Goal: Task Accomplishment & Management: Manage account settings

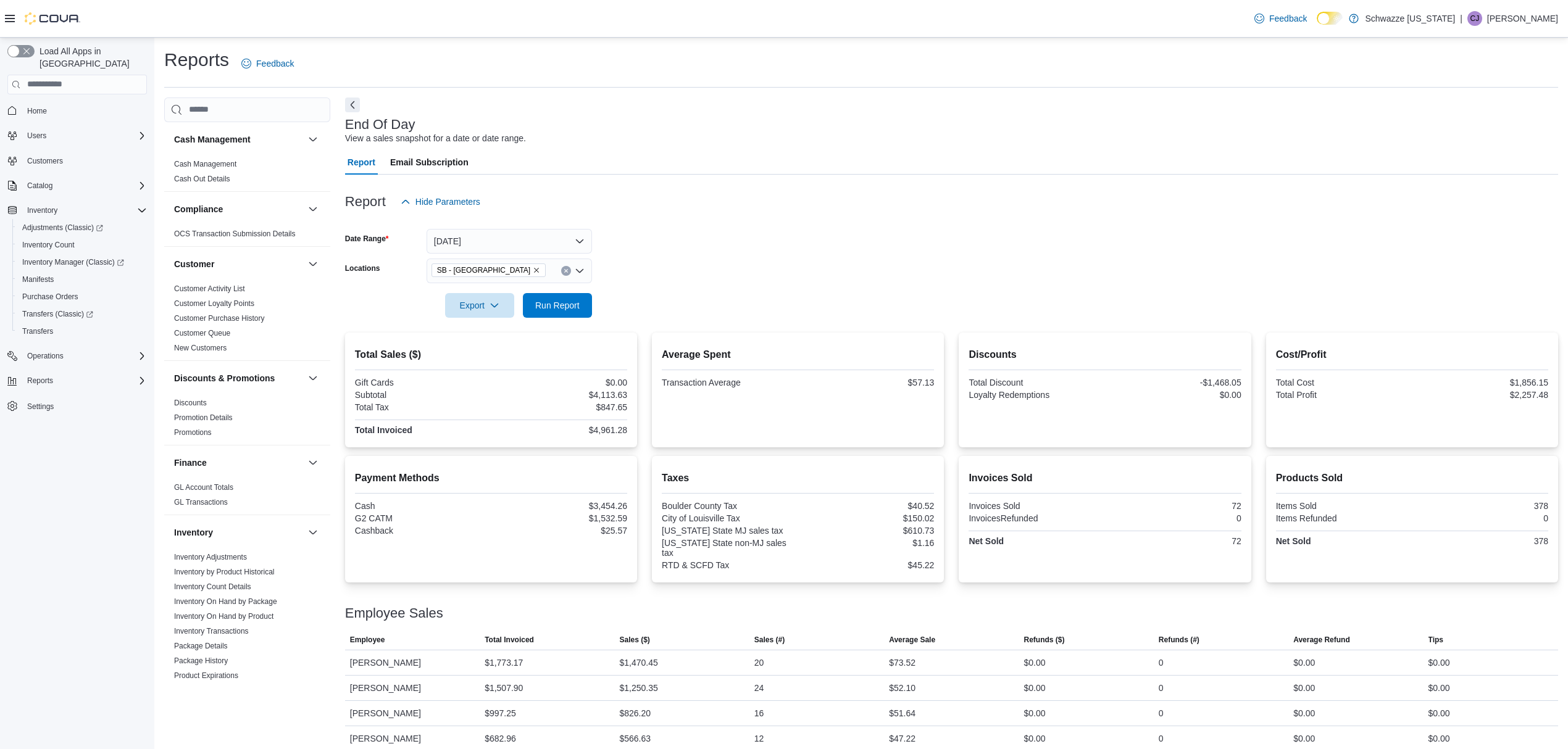
scroll to position [658, 0]
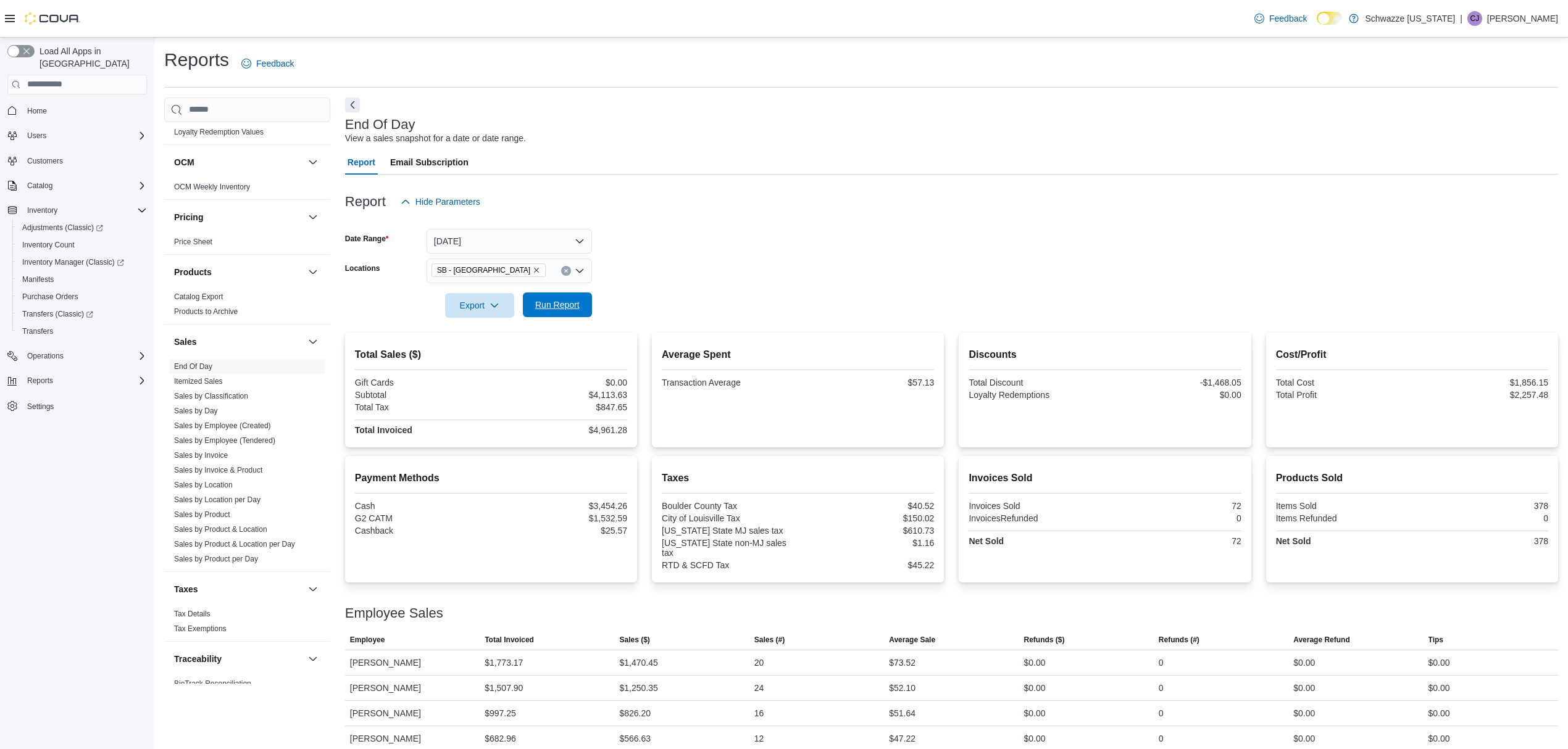
click at [578, 304] on span "Run Report" at bounding box center [557, 304] width 44 height 12
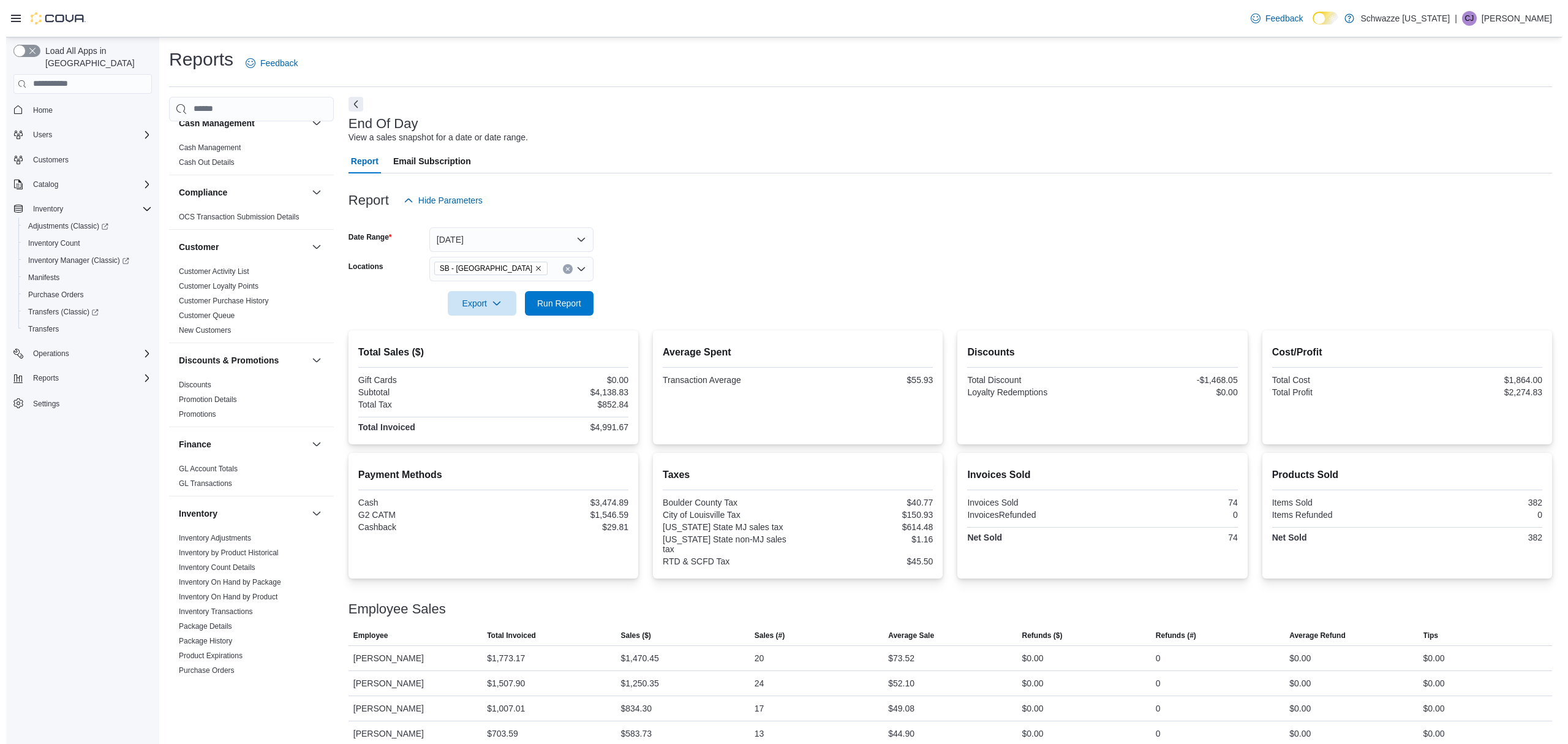
scroll to position [0, 0]
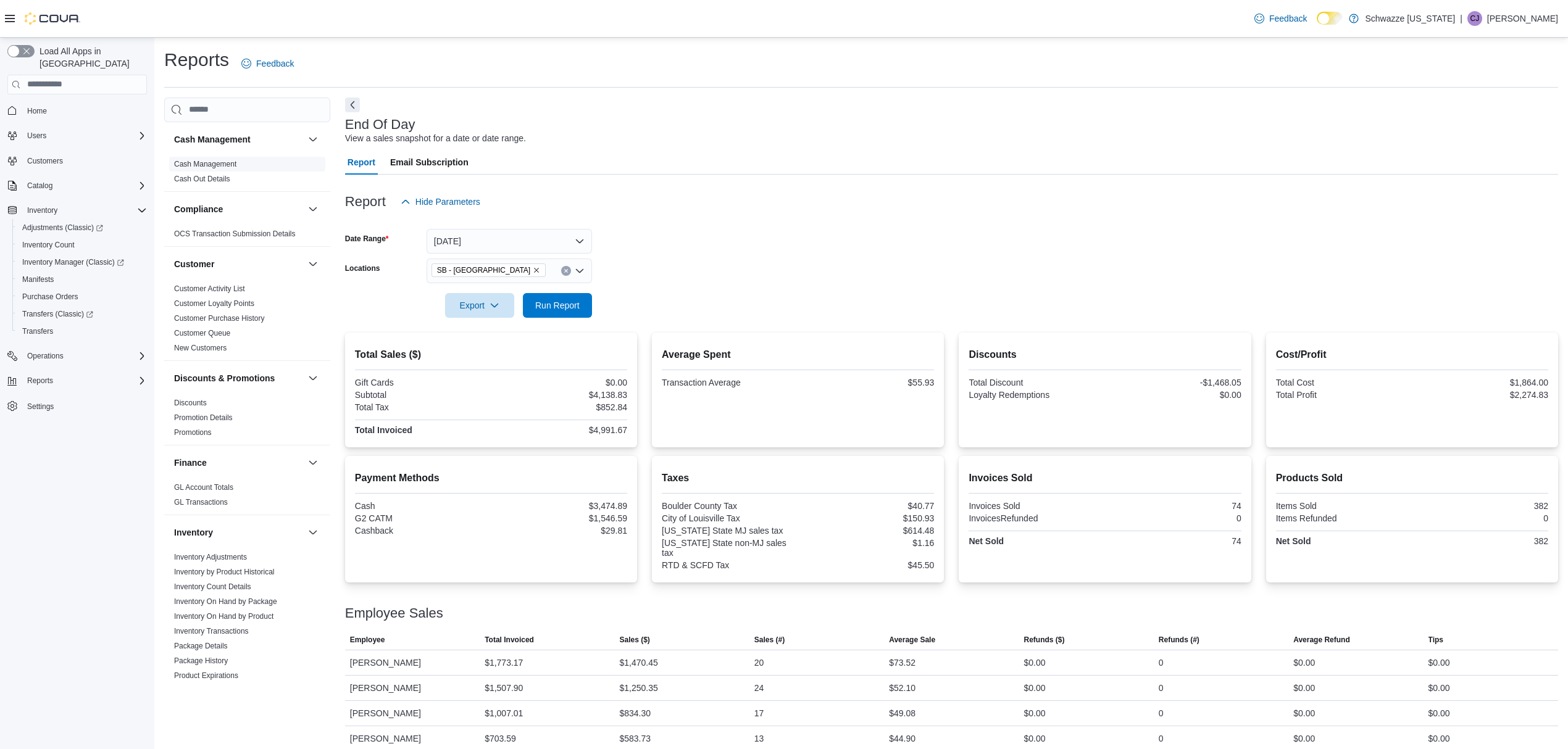
click at [198, 161] on link "Cash Management" at bounding box center [205, 164] width 62 height 8
click at [232, 141] on h3 "Cash Management" at bounding box center [212, 139] width 76 height 12
click at [221, 163] on link "Cash Management" at bounding box center [205, 164] width 62 height 8
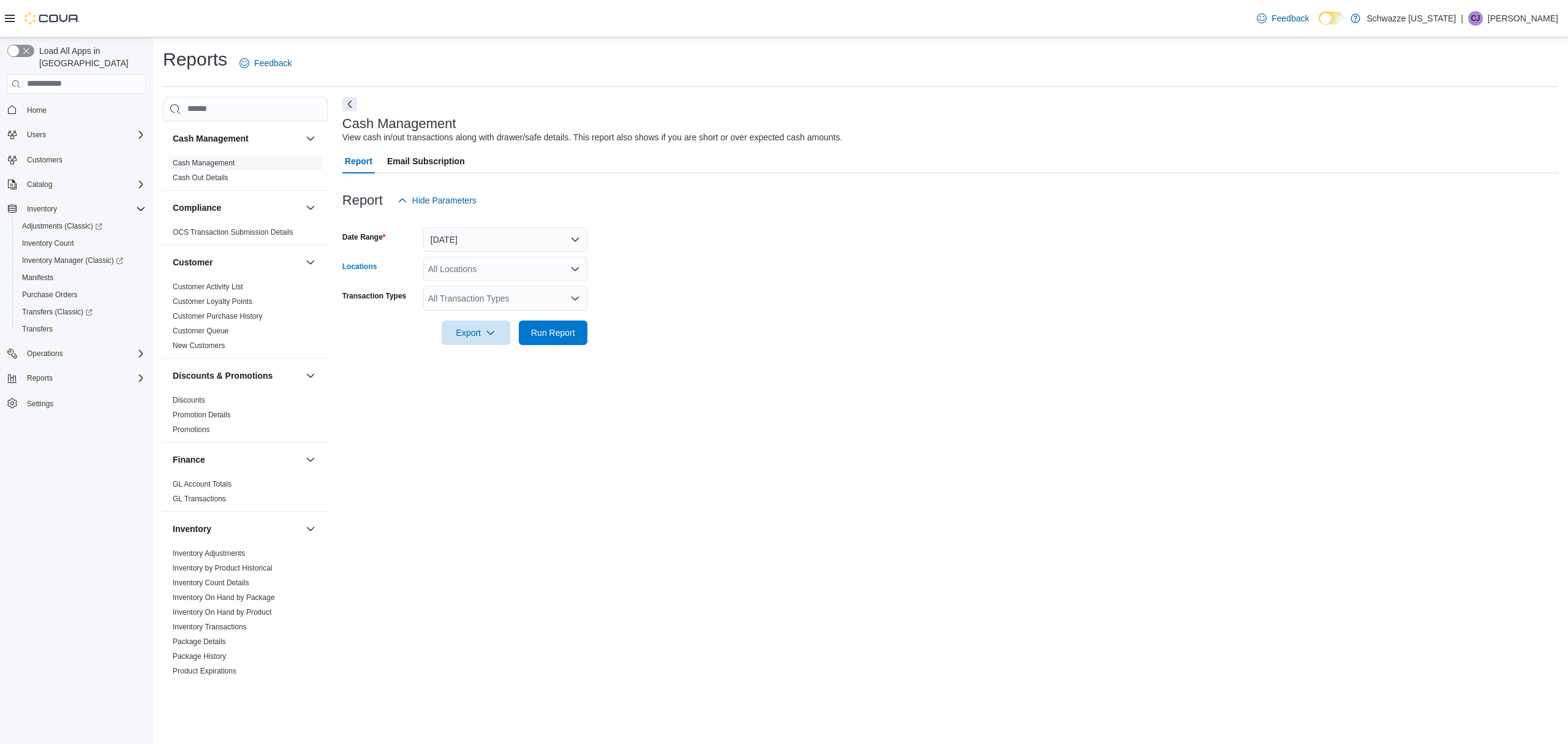
click at [492, 270] on div "All Locations" at bounding box center [505, 269] width 164 height 24
type input "***"
click at [529, 285] on div "SB - [GEOGRAPHIC_DATA]" at bounding box center [505, 290] width 149 height 12
click at [721, 368] on div "Cash Management View cash in/out transactions along with drawer/safe details. T…" at bounding box center [950, 389] width 1216 height 583
click at [576, 334] on span "Run Report" at bounding box center [553, 332] width 54 height 24
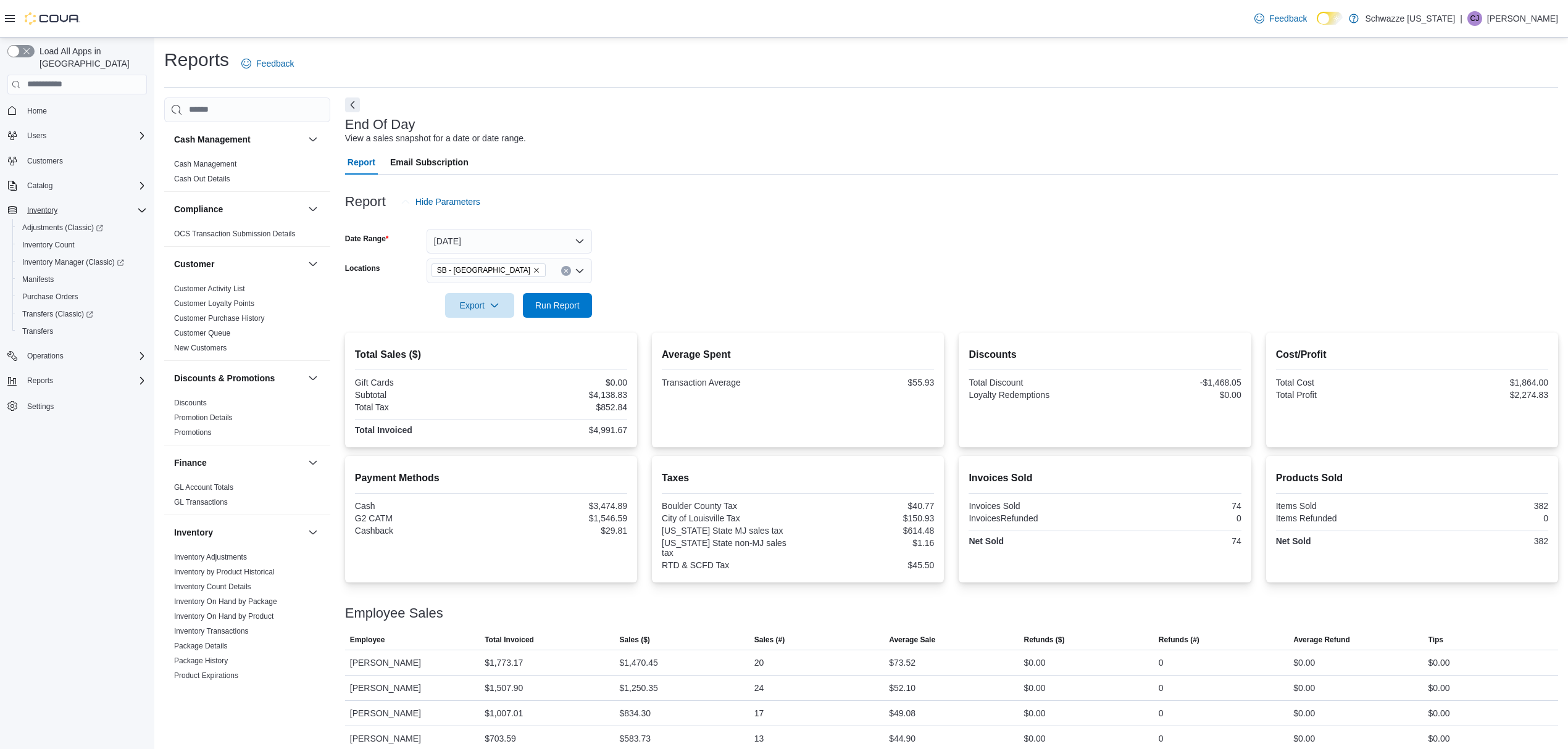
scroll to position [3, 0]
click at [50, 351] on span "Operations" at bounding box center [45, 356] width 37 height 10
click at [62, 369] on span "Cash Management" at bounding box center [53, 373] width 62 height 10
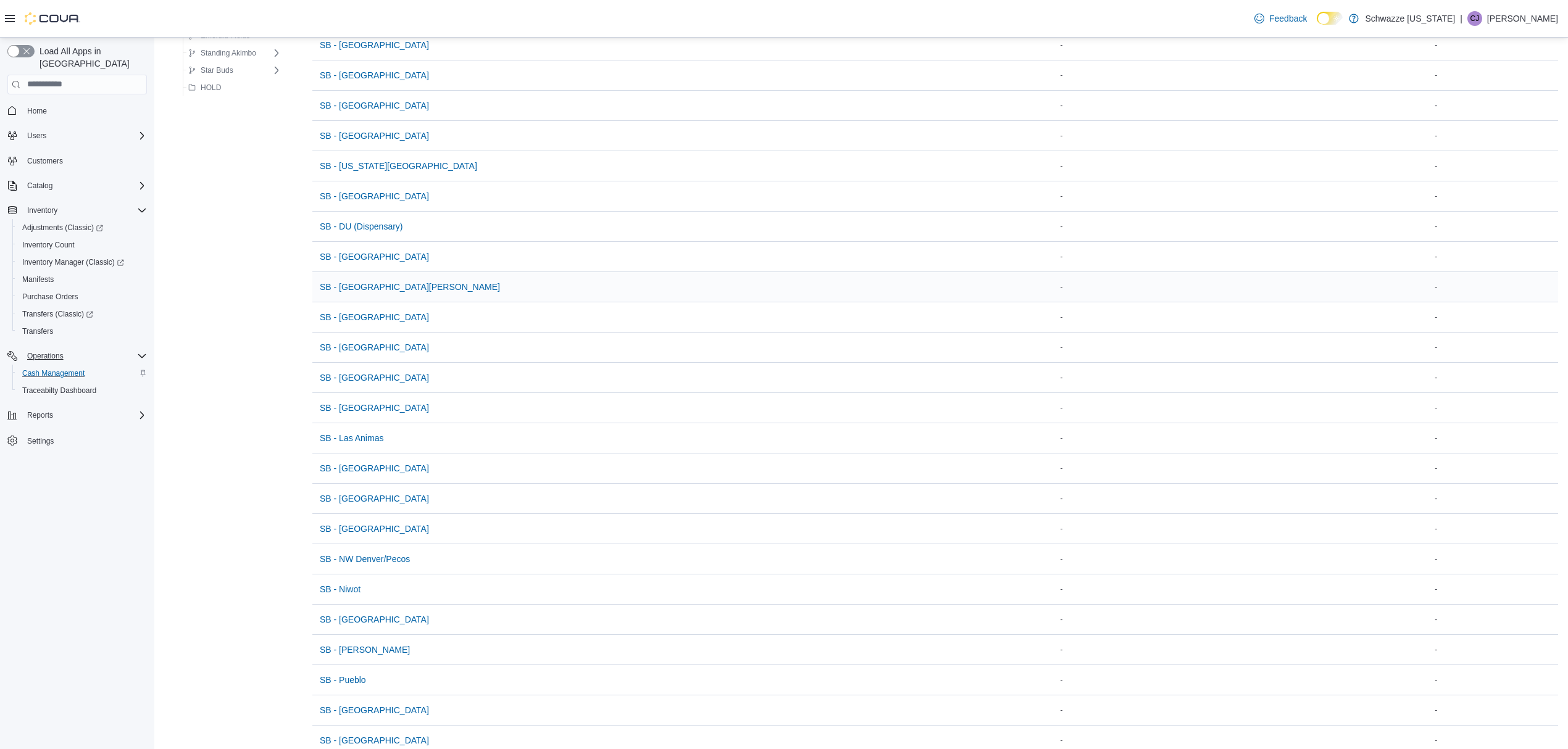
scroll to position [455, 0]
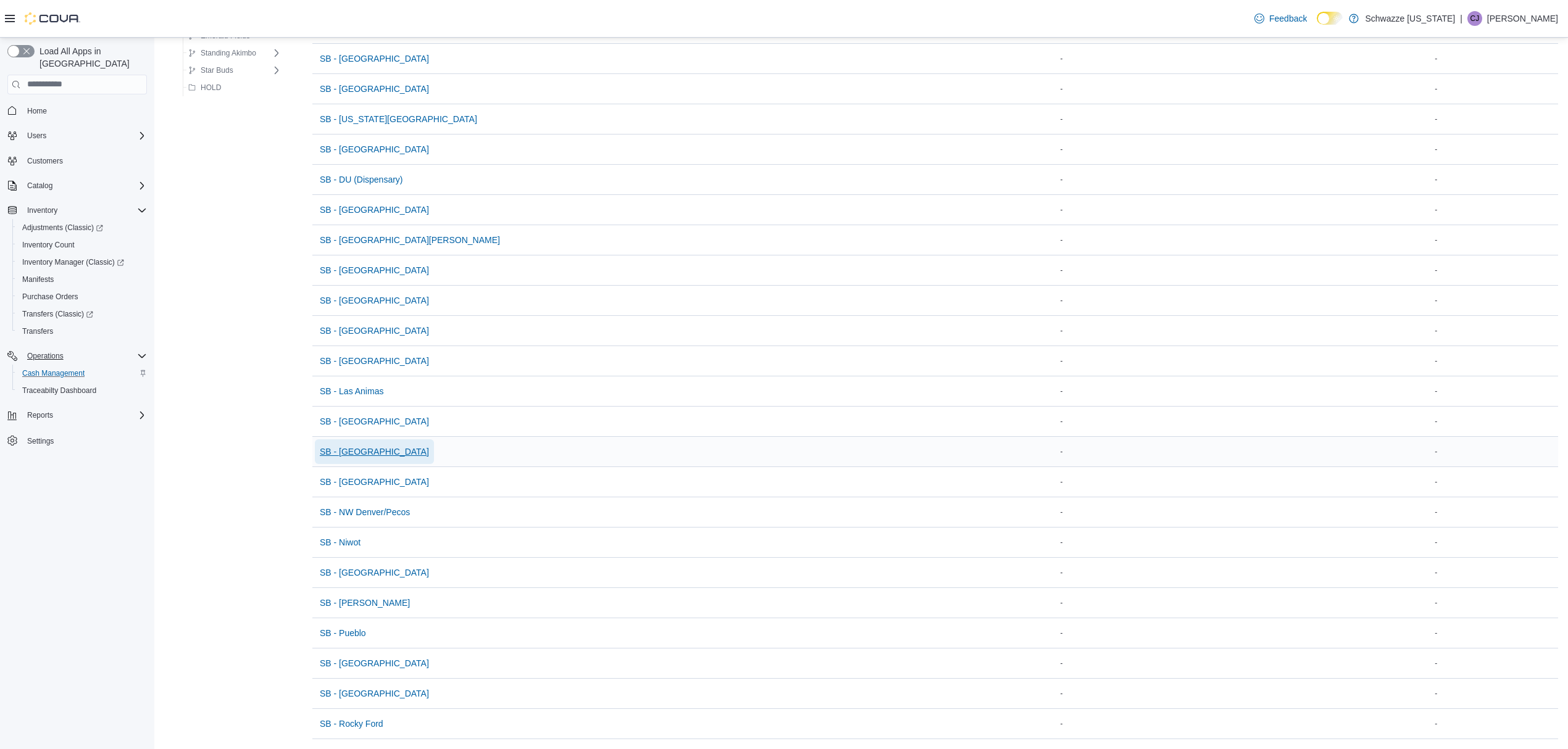
click at [354, 446] on span "SB - [GEOGRAPHIC_DATA]" at bounding box center [375, 452] width 109 height 12
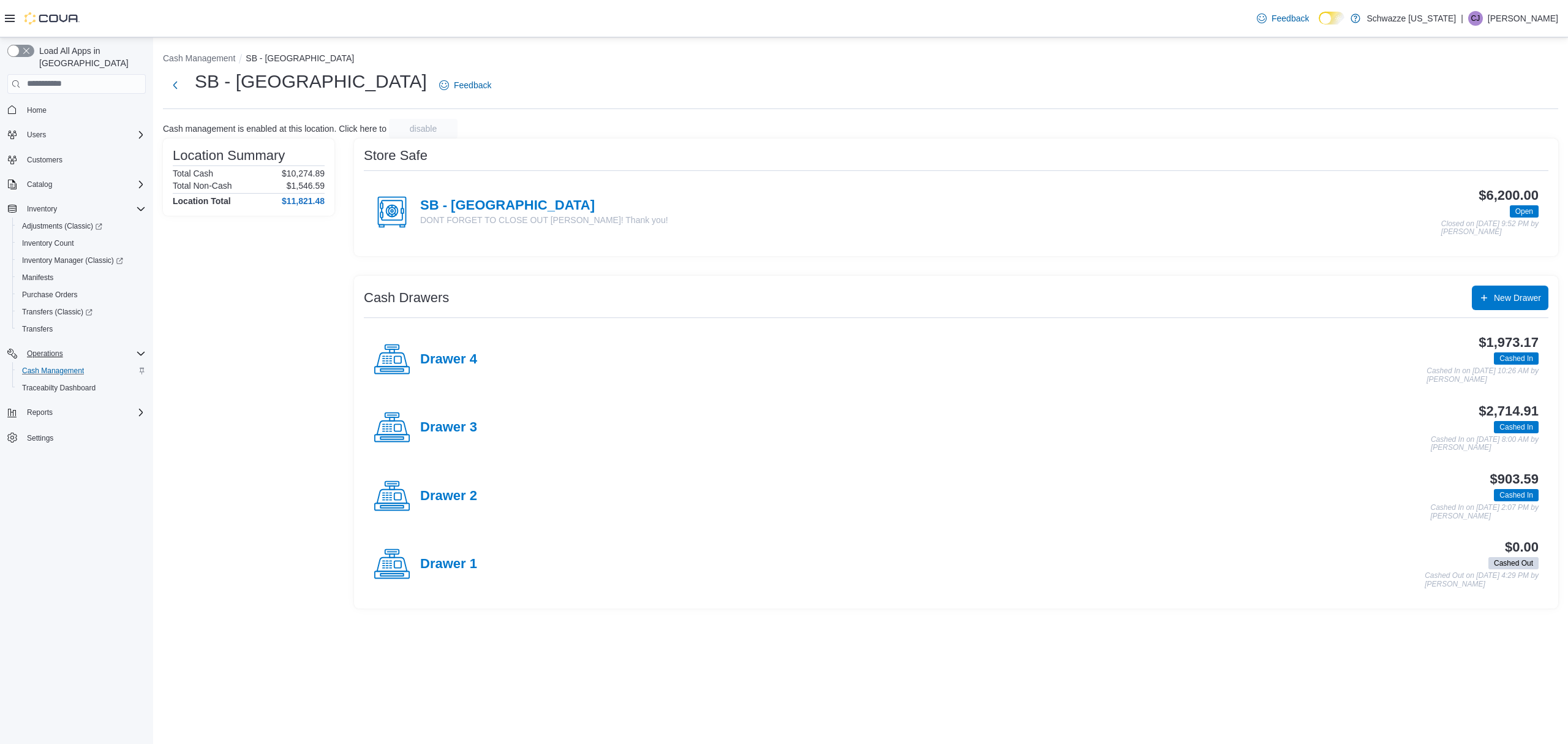
click at [446, 496] on h4 "Drawer 2" at bounding box center [448, 496] width 57 height 16
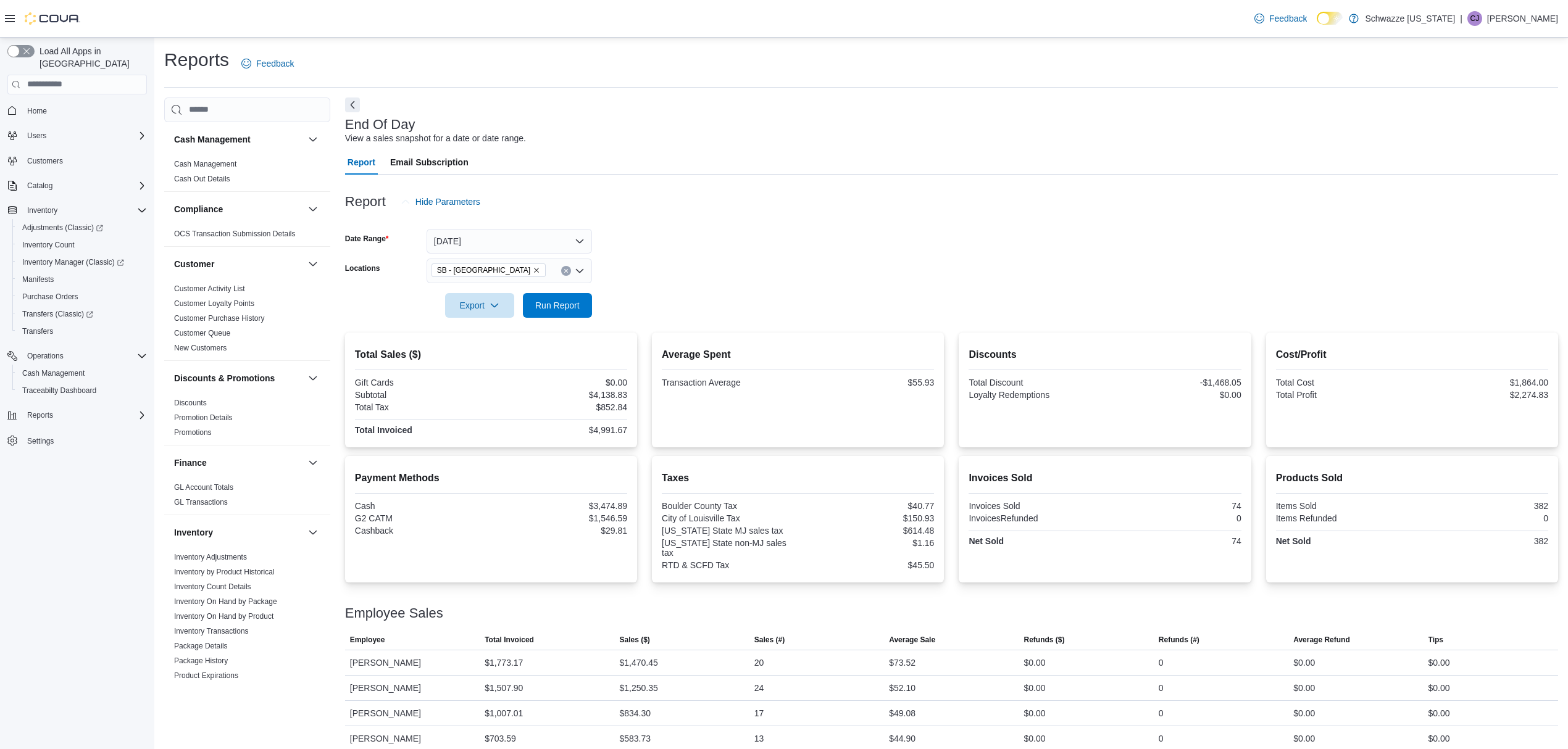
scroll to position [3, 0]
click at [71, 369] on span "Cash Management" at bounding box center [53, 373] width 62 height 10
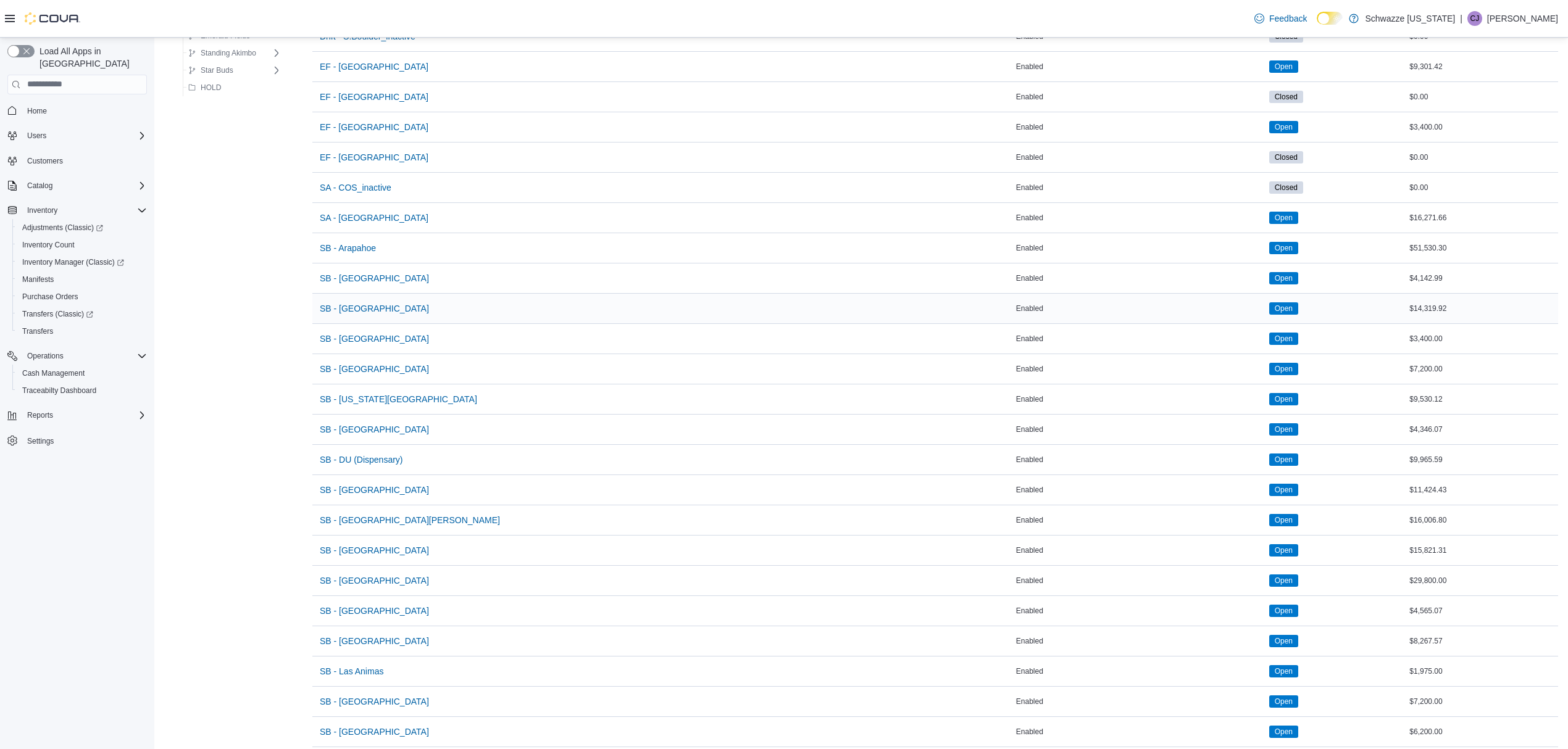
scroll to position [164, 0]
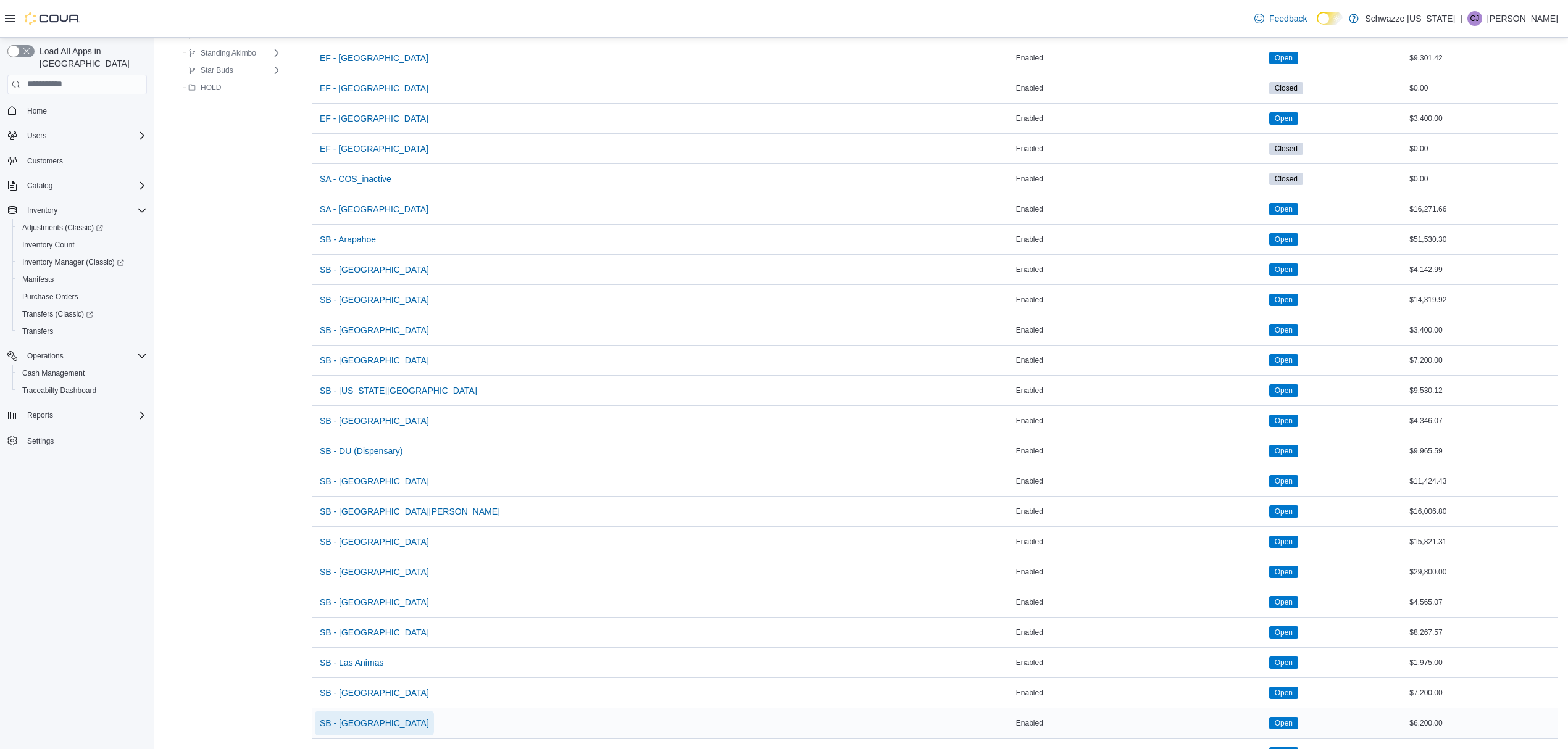
click at [354, 727] on span "SB - [GEOGRAPHIC_DATA]" at bounding box center [375, 723] width 109 height 12
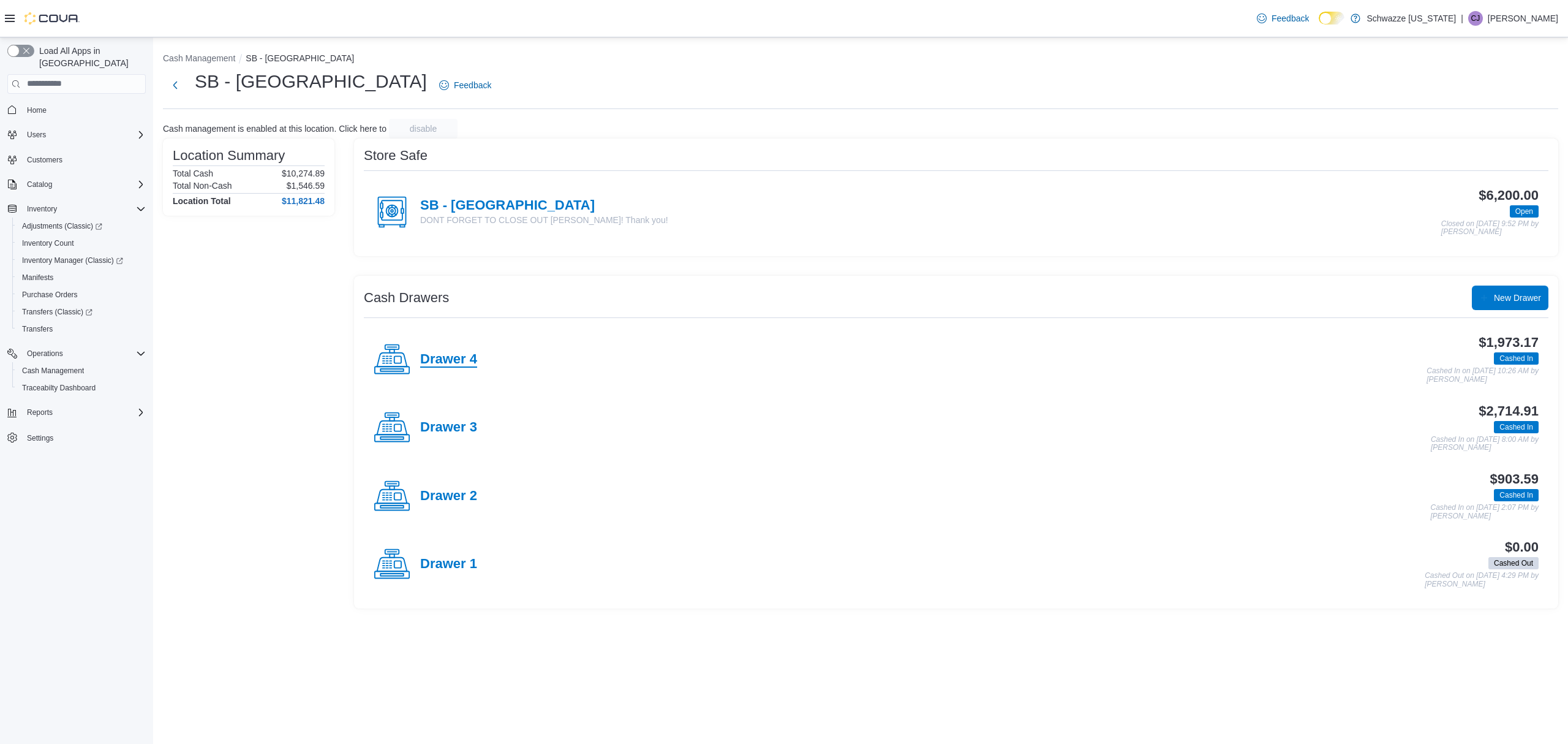
click at [472, 357] on h4 "Drawer 4" at bounding box center [448, 359] width 57 height 16
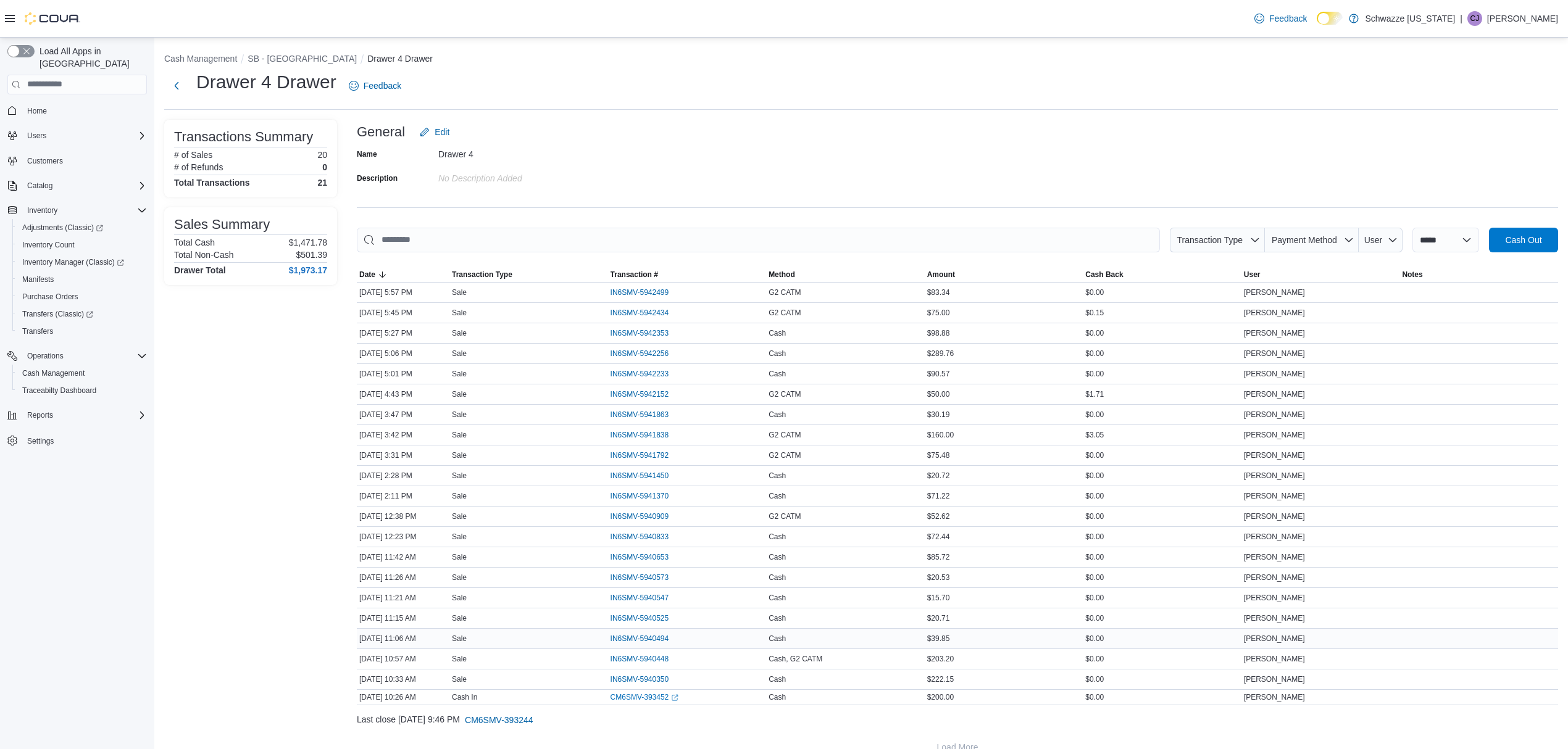
scroll to position [24, 0]
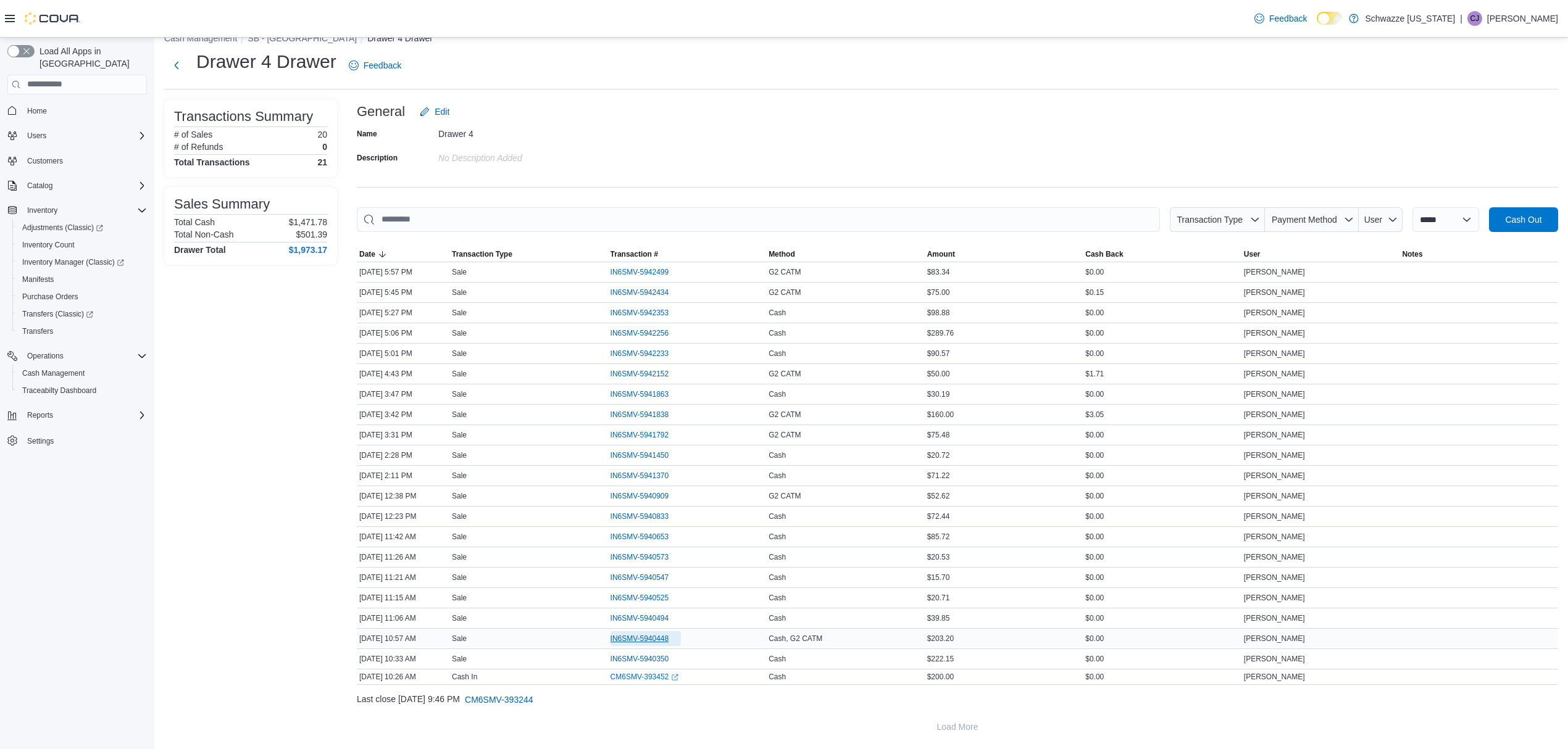
click at [631, 636] on span "IN6SMV-5940448" at bounding box center [639, 639] width 58 height 10
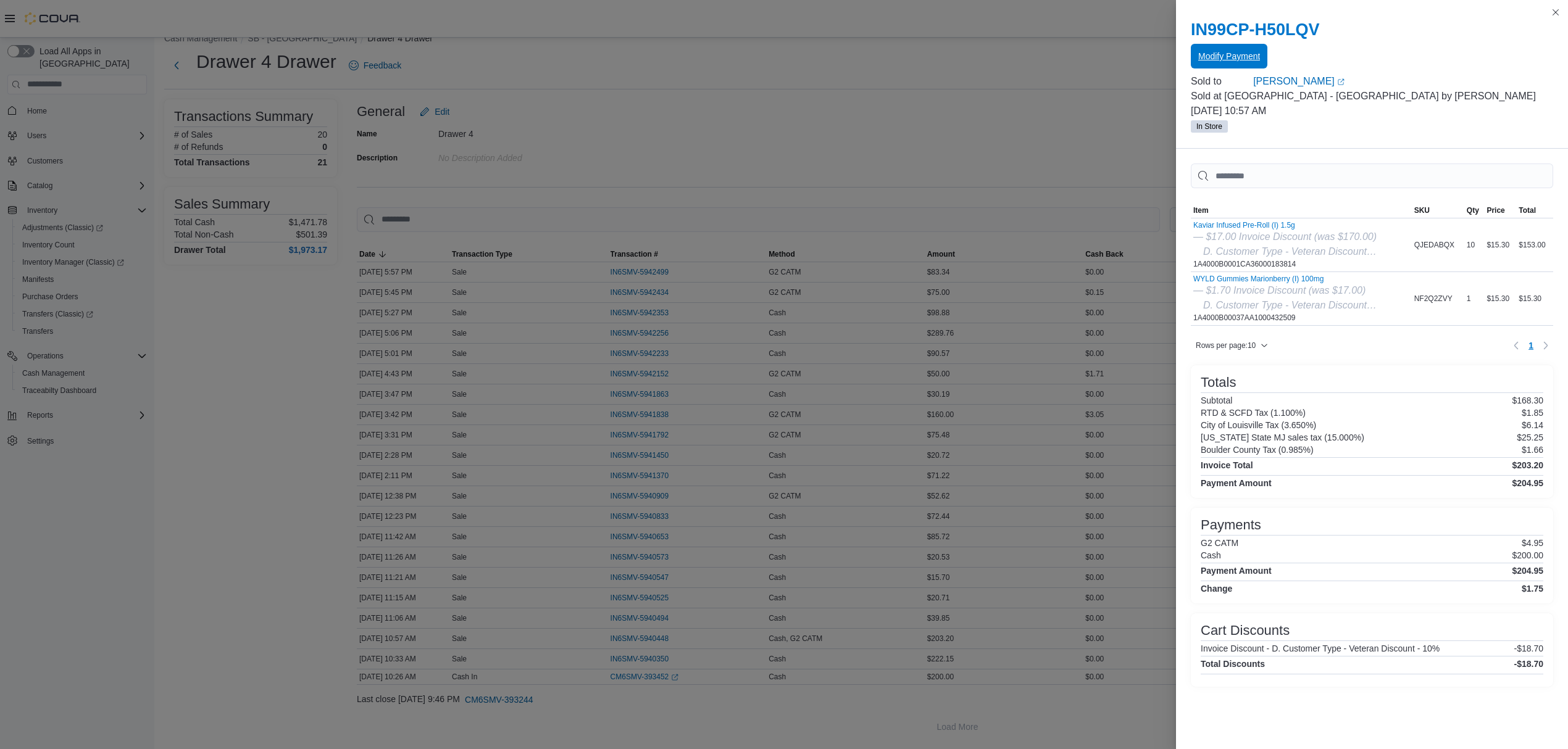
click at [1230, 58] on span "Modify Payment" at bounding box center [1229, 56] width 62 height 12
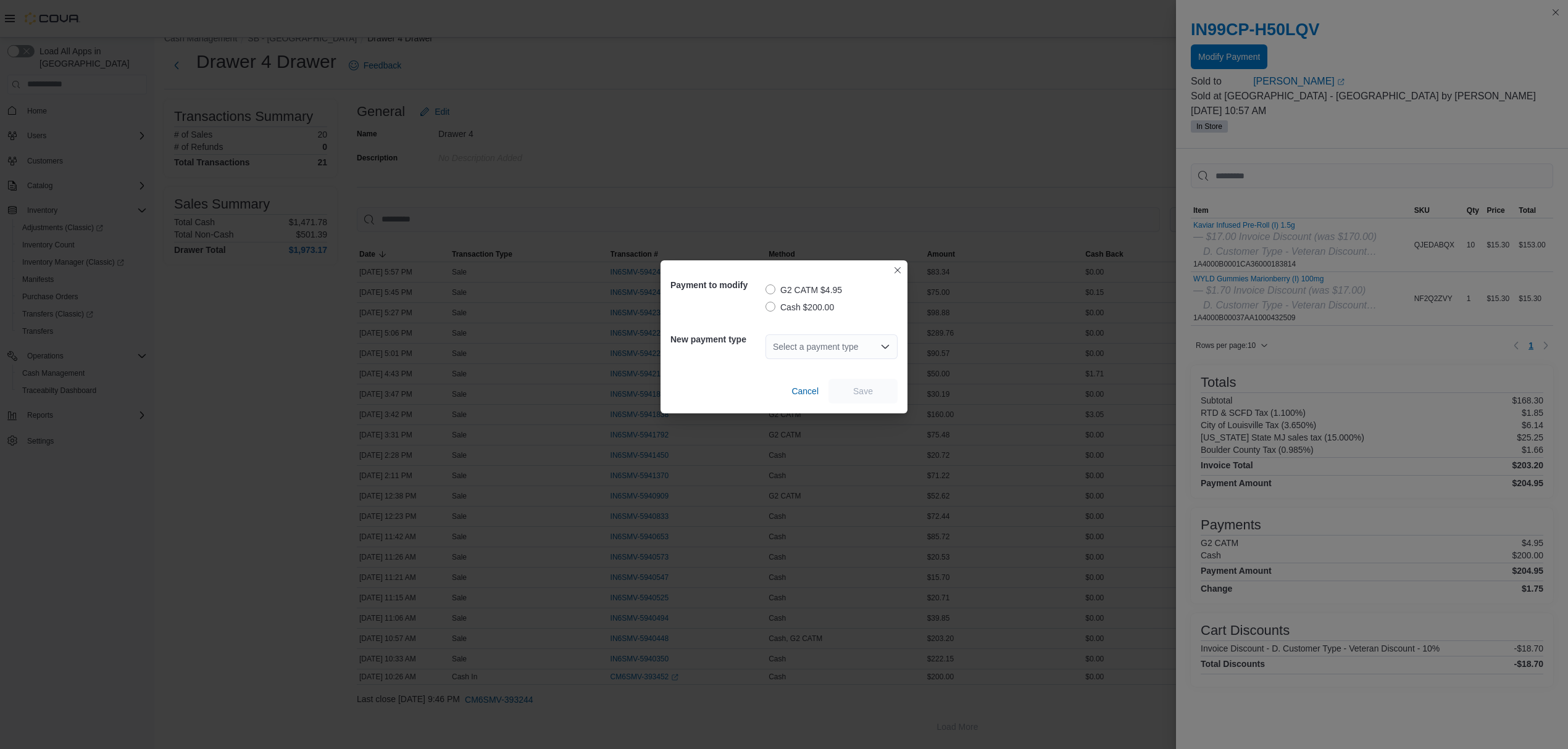
click at [771, 290] on label "G2 CATM $4.95" at bounding box center [803, 290] width 76 height 15
click at [769, 304] on label "Cash $200.00" at bounding box center [799, 307] width 69 height 15
click at [882, 344] on icon "Open list of options" at bounding box center [885, 346] width 10 height 10
click at [801, 367] on span "G2 CATM" at bounding box center [839, 373] width 102 height 12
click at [855, 389] on span "Save" at bounding box center [863, 391] width 20 height 12
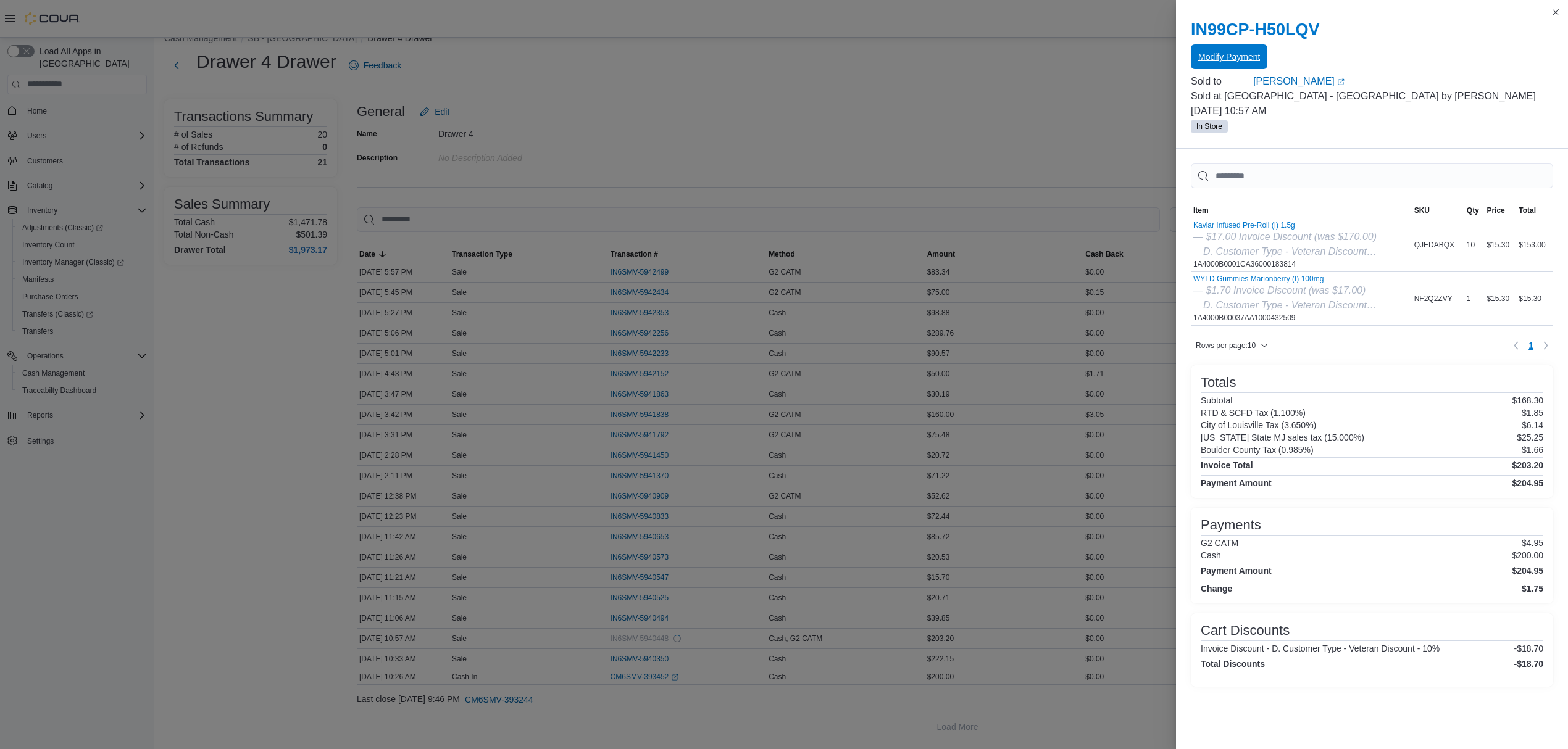
scroll to position [0, 0]
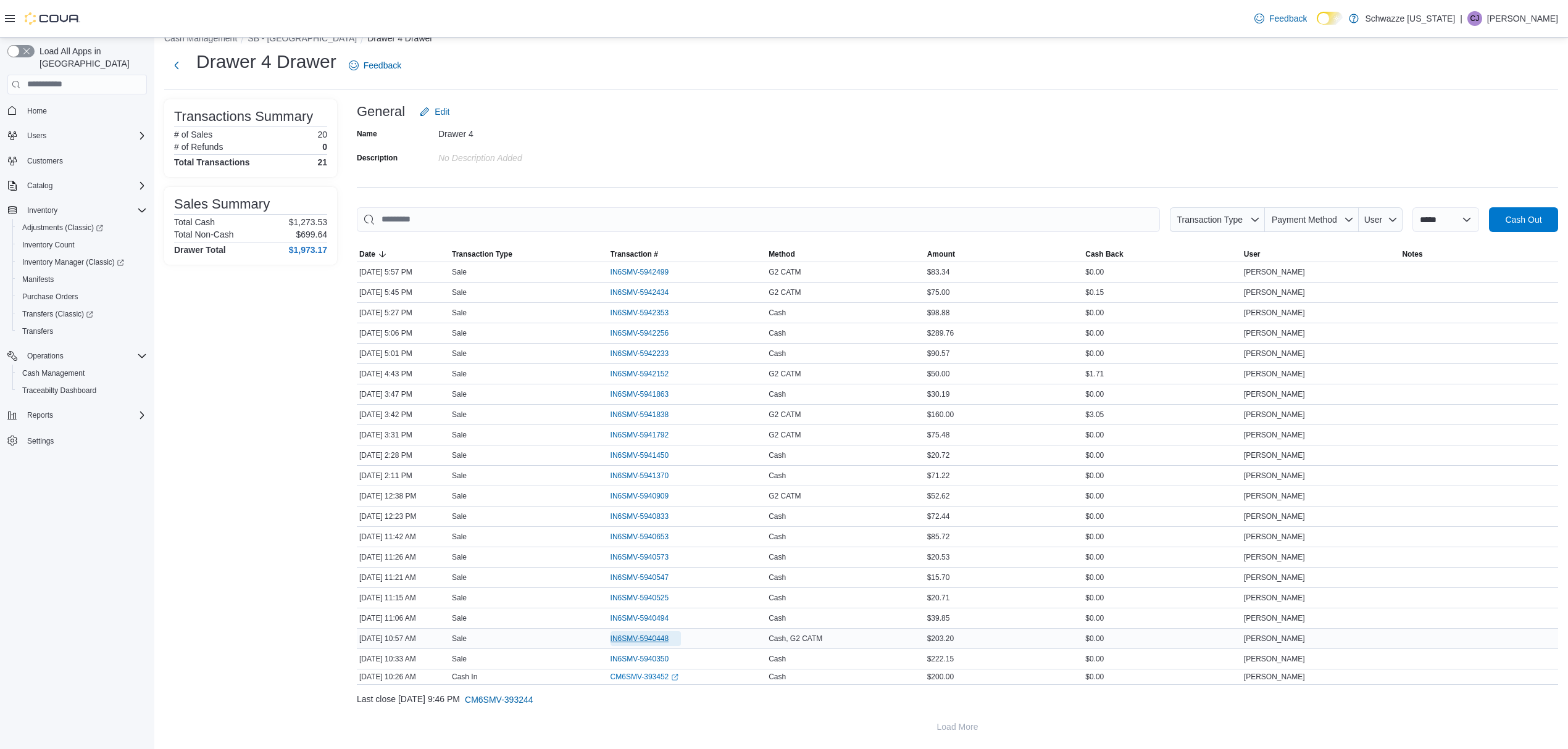
click at [663, 637] on span "IN6SMV-5940448" at bounding box center [639, 639] width 58 height 10
